Goal: Information Seeking & Learning: Learn about a topic

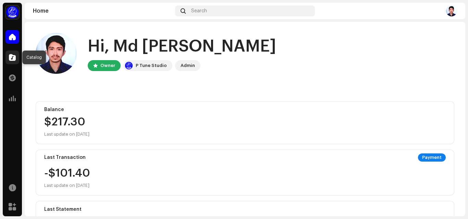
click at [15, 61] on div at bounding box center [12, 58] width 14 height 14
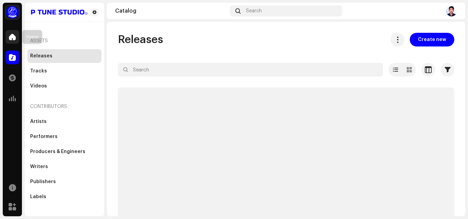
click at [9, 39] on span at bounding box center [12, 36] width 7 height 5
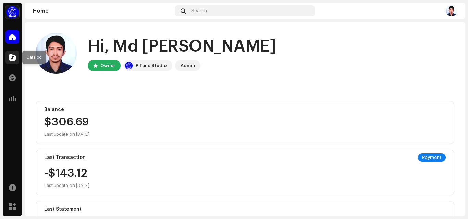
click at [6, 59] on div at bounding box center [12, 58] width 14 height 14
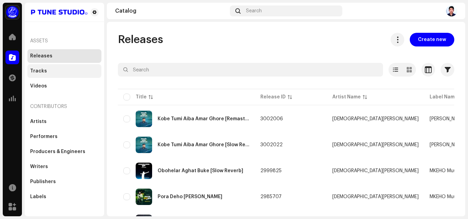
click at [45, 72] on div "Tracks" at bounding box center [64, 70] width 68 height 5
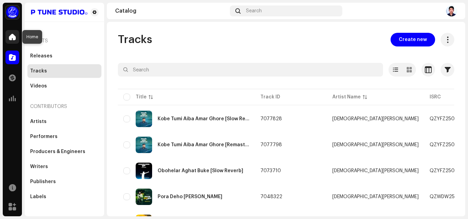
click at [14, 34] on span at bounding box center [12, 36] width 7 height 5
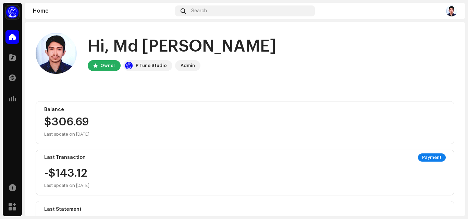
click at [180, 66] on div "Admin" at bounding box center [187, 66] width 14 height 8
click at [152, 67] on div "P Tune Studio" at bounding box center [151, 66] width 31 height 8
click at [14, 62] on div at bounding box center [12, 58] width 14 height 14
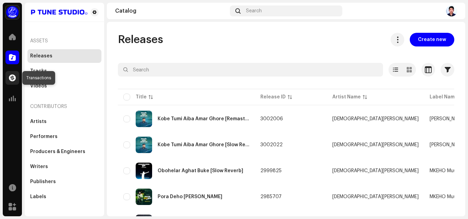
click at [12, 77] on span at bounding box center [12, 77] width 7 height 5
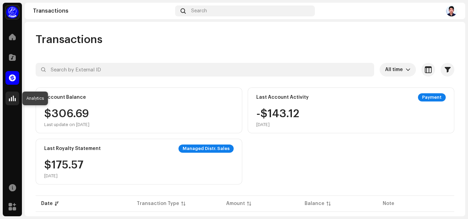
click at [16, 100] on div at bounding box center [12, 99] width 14 height 14
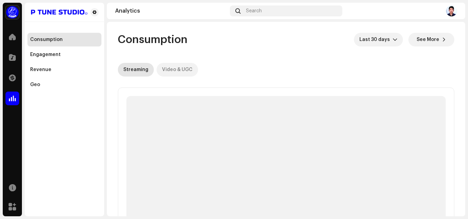
click at [178, 74] on div "Video & UGC" at bounding box center [177, 70] width 30 height 14
click at [364, 41] on span "Last 30 days" at bounding box center [375, 40] width 33 height 14
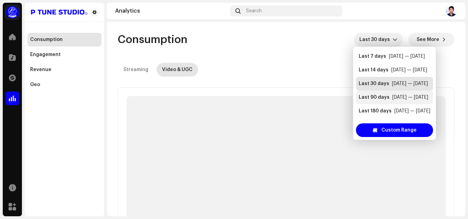
click at [362, 98] on div "Last 90 days" at bounding box center [373, 97] width 31 height 7
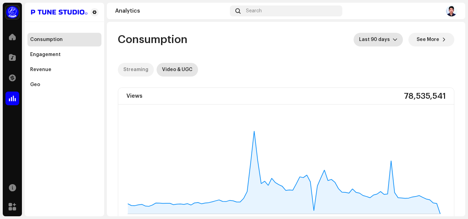
click at [136, 72] on div "Streaming" at bounding box center [135, 70] width 25 height 14
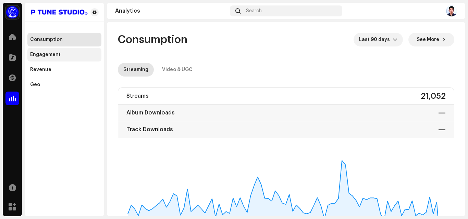
click at [43, 59] on div "Engagement" at bounding box center [64, 55] width 74 height 14
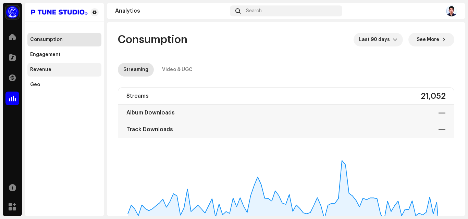
click at [57, 68] on div "Revenue" at bounding box center [64, 69] width 68 height 5
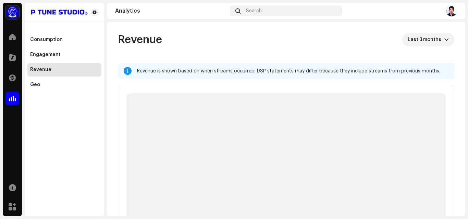
click at [72, 71] on div "Revenue" at bounding box center [64, 69] width 68 height 5
click at [428, 42] on span "Last 3 months" at bounding box center [425, 40] width 36 height 14
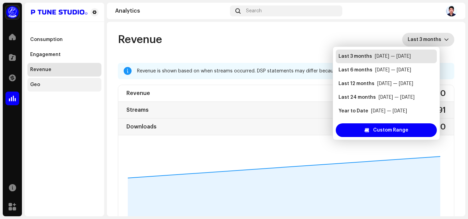
click at [28, 84] on div "Geo" at bounding box center [64, 85] width 74 height 14
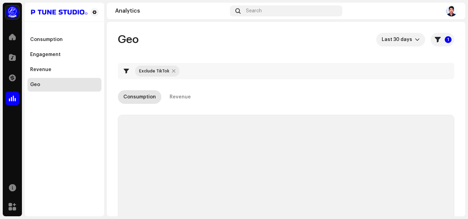
click at [172, 71] on div at bounding box center [173, 70] width 3 height 5
checkbox input "false"
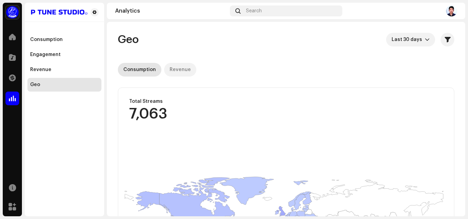
click at [167, 74] on p-tab "Revenue" at bounding box center [180, 70] width 32 height 14
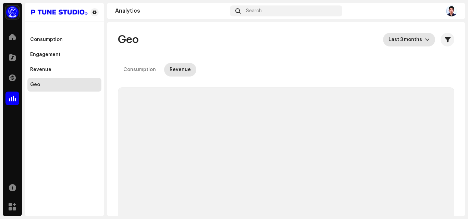
click at [391, 41] on span "Last 3 months" at bounding box center [406, 40] width 36 height 14
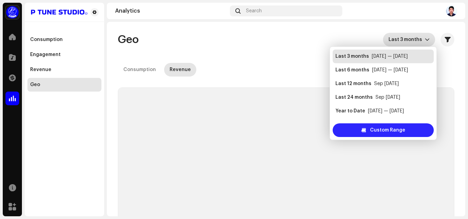
scroll to position [11, 0]
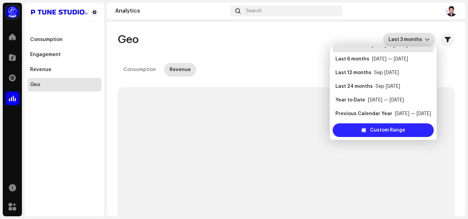
click at [362, 135] on div "Custom Range" at bounding box center [382, 131] width 101 height 14
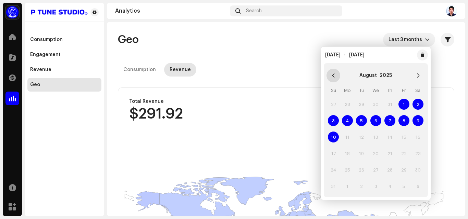
click at [331, 71] on button "Previous Month" at bounding box center [333, 76] width 14 height 14
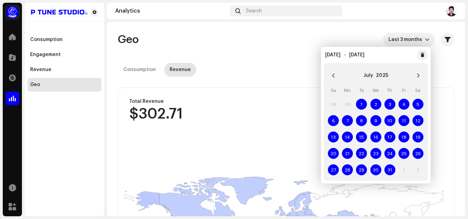
click at [321, 71] on div "[DATE] Su Mo Tu We Th Fr Sa 29 29 30 30 1 1 2 2 3 3 4 4 5 5 6 6 7 7 8 8 9 9 10 …" at bounding box center [376, 123] width 110 height 121
click at [417, 78] on icon "Next Month" at bounding box center [418, 75] width 5 height 5
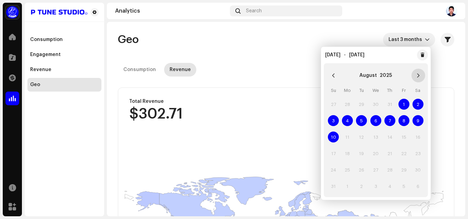
click at [418, 78] on icon "Next Month" at bounding box center [418, 75] width 5 height 5
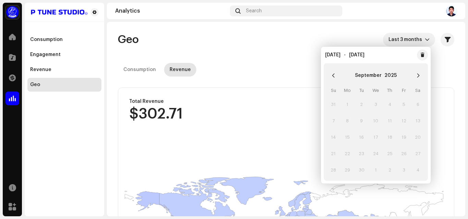
click at [418, 78] on icon "Next Month" at bounding box center [418, 75] width 5 height 5
click at [404, 125] on td "10" at bounding box center [403, 121] width 14 height 16
click at [404, 123] on td "10" at bounding box center [403, 121] width 14 height 16
click at [335, 73] on button "Previous Month" at bounding box center [333, 76] width 14 height 14
click at [334, 74] on icon "Previous Month" at bounding box center [333, 75] width 5 height 5
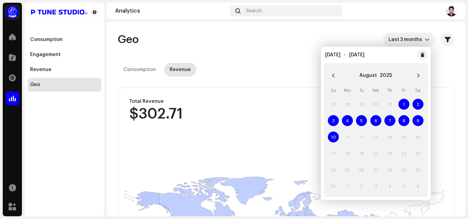
click at [334, 74] on icon "Previous Month" at bounding box center [333, 75] width 5 height 5
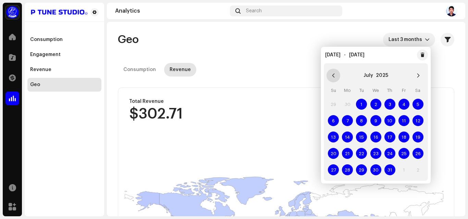
click at [335, 78] on button "Previous Month" at bounding box center [333, 76] width 14 height 14
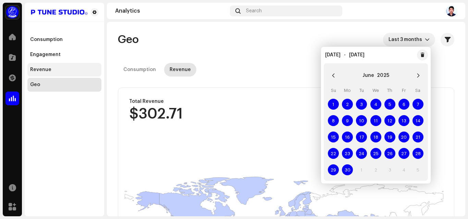
click at [34, 65] on div "Revenue" at bounding box center [64, 70] width 74 height 14
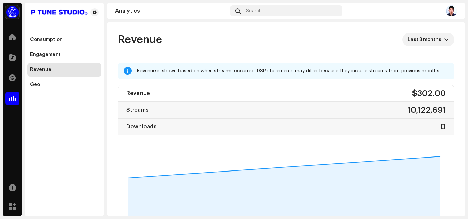
click at [55, 92] on div "Consumption Engagement Revenue Geo" at bounding box center [64, 110] width 79 height 214
click at [48, 89] on div "Geo" at bounding box center [64, 85] width 74 height 14
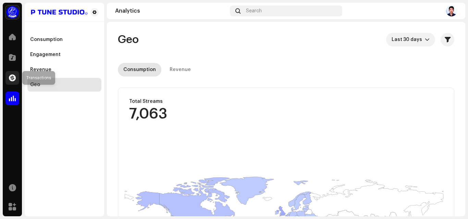
click at [9, 75] on span at bounding box center [12, 77] width 7 height 5
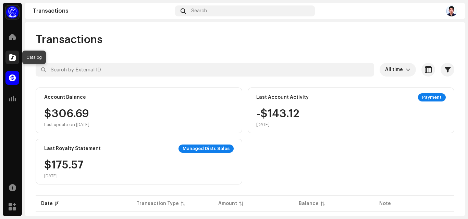
click at [16, 57] on div at bounding box center [12, 58] width 14 height 14
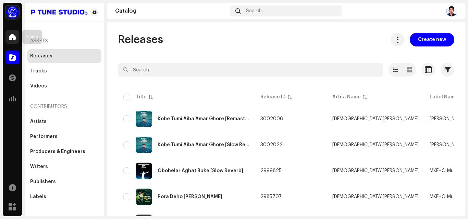
click at [15, 41] on div at bounding box center [12, 37] width 14 height 14
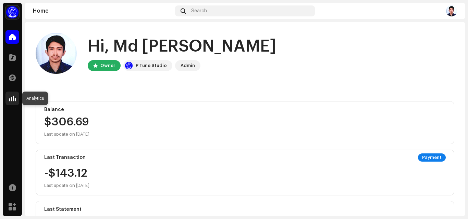
click at [16, 99] on div at bounding box center [12, 99] width 14 height 14
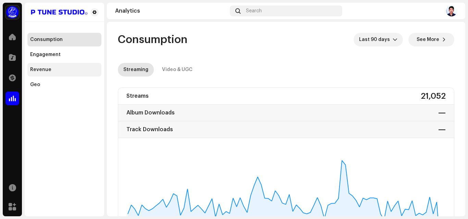
click at [41, 72] on div "Revenue" at bounding box center [40, 69] width 21 height 5
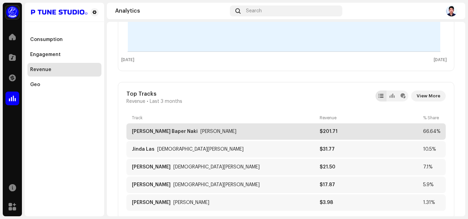
scroll to position [205, 0]
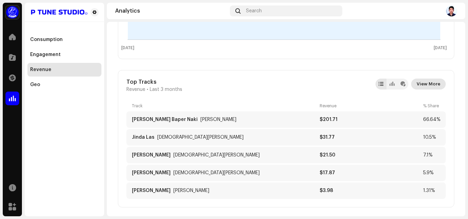
click at [417, 84] on span "View More" at bounding box center [428, 84] width 24 height 14
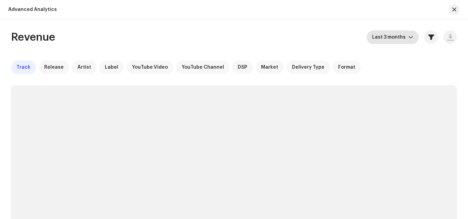
click at [389, 39] on span "Last 3 months" at bounding box center [390, 37] width 36 height 14
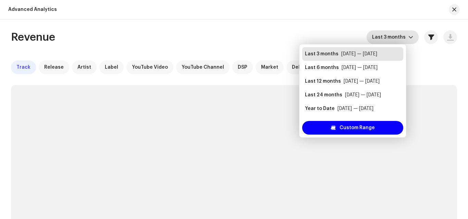
click at [368, 57] on div "[DATE] — [DATE]" at bounding box center [359, 54] width 36 height 7
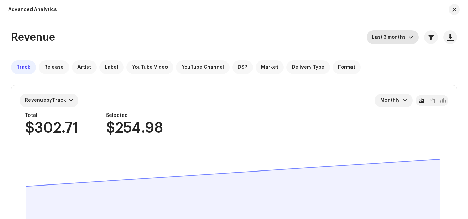
click at [404, 41] on span "Last 3 months" at bounding box center [390, 37] width 36 height 14
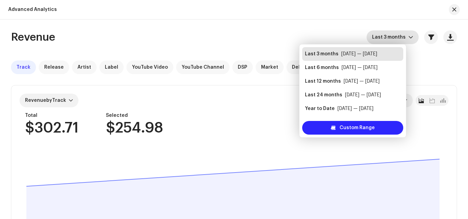
scroll to position [11, 0]
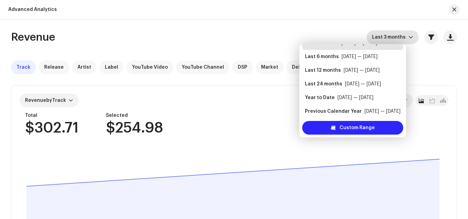
click at [349, 127] on span "Custom Range" at bounding box center [356, 128] width 35 height 14
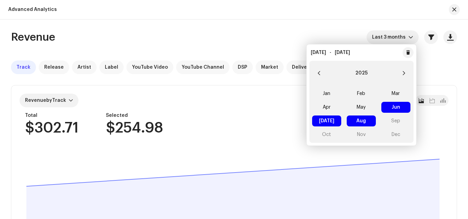
click at [400, 106] on span "Jun Jun" at bounding box center [395, 107] width 29 height 11
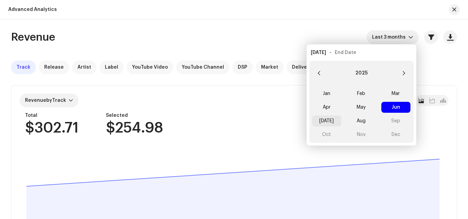
click at [328, 122] on span "[DATE]" at bounding box center [326, 121] width 29 height 11
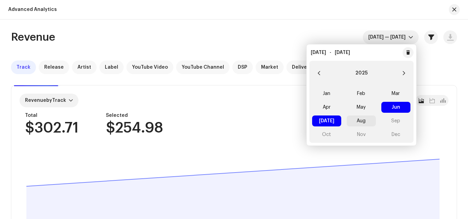
click at [358, 121] on span "Aug" at bounding box center [360, 121] width 29 height 11
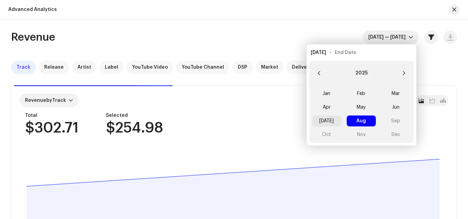
click at [324, 119] on span "[DATE]" at bounding box center [326, 121] width 29 height 11
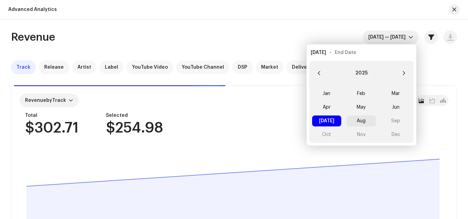
click at [360, 119] on span "Aug" at bounding box center [360, 121] width 29 height 11
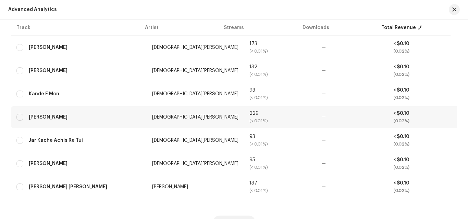
scroll to position [1275, 0]
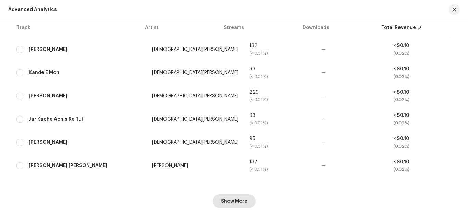
click at [231, 201] on span "Show More" at bounding box center [234, 202] width 26 height 14
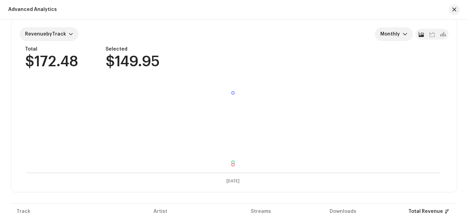
scroll to position [66, 0]
click at [49, 38] on div "Revenue by Track" at bounding box center [49, 35] width 59 height 14
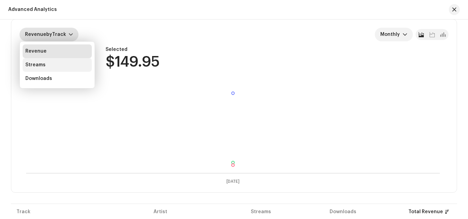
click at [42, 63] on div "Streams" at bounding box center [57, 65] width 69 height 14
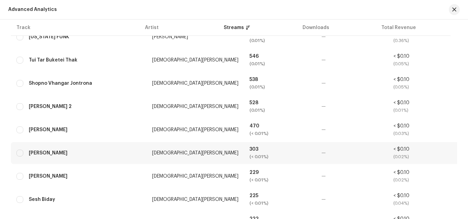
scroll to position [924, 0]
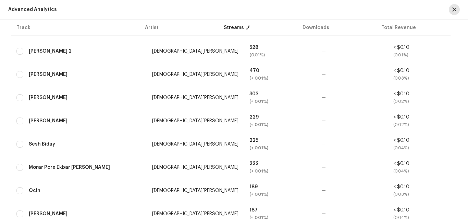
click at [452, 9] on button "button" at bounding box center [453, 9] width 11 height 11
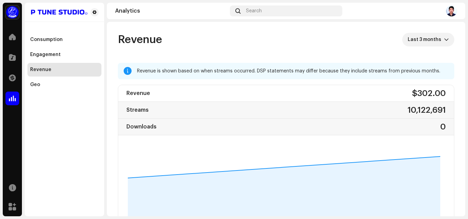
click at [12, 18] on img at bounding box center [12, 12] width 14 height 14
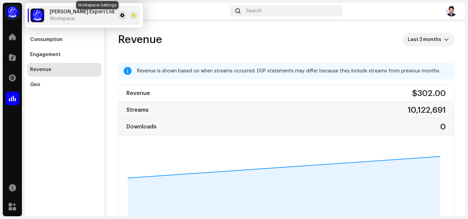
click at [120, 15] on span at bounding box center [122, 15] width 4 height 5
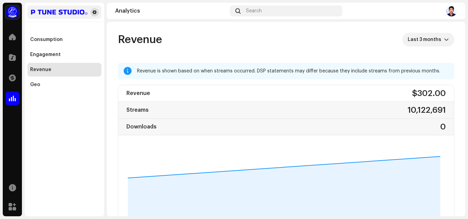
click at [97, 14] on button at bounding box center [94, 12] width 8 height 8
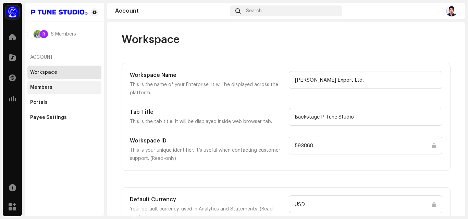
click at [45, 85] on div "Members" at bounding box center [64, 88] width 74 height 14
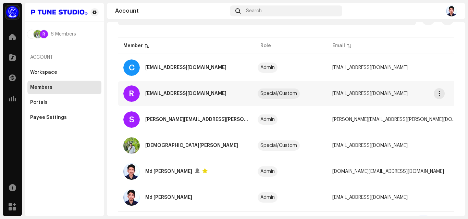
scroll to position [65, 0]
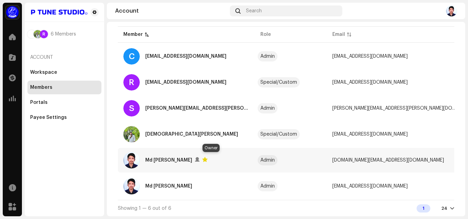
click at [207, 157] on div at bounding box center [204, 159] width 5 height 5
click at [213, 182] on div "Md [PERSON_NAME]" at bounding box center [186, 186] width 126 height 16
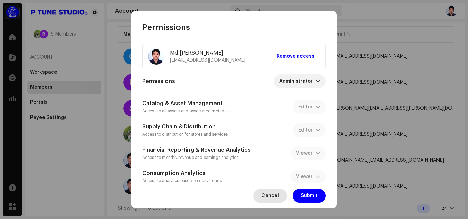
click at [267, 194] on span "Cancel" at bounding box center [269, 196] width 17 height 14
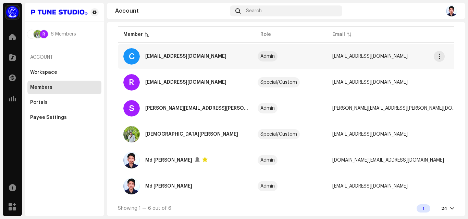
click at [262, 62] on td "Admin" at bounding box center [291, 56] width 72 height 25
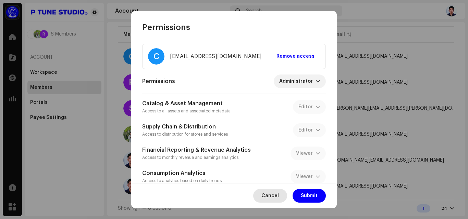
click at [264, 197] on span "Cancel" at bounding box center [269, 196] width 17 height 14
